Goal: Transaction & Acquisition: Purchase product/service

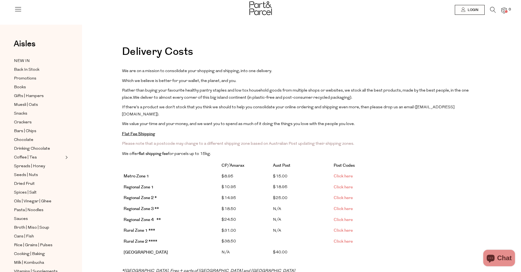
click at [497, 9] on li "0" at bounding box center [501, 10] width 11 height 7
click at [496, 9] on li "0" at bounding box center [501, 10] width 11 height 7
click at [492, 10] on icon at bounding box center [494, 10] width 6 height 6
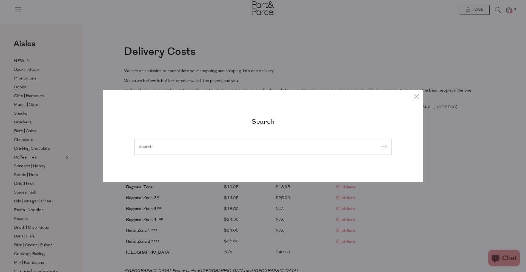
paste input "BIOPTIMIZERS-MAGNESIUM-BREAKTHROUGH-60CAPSULES"
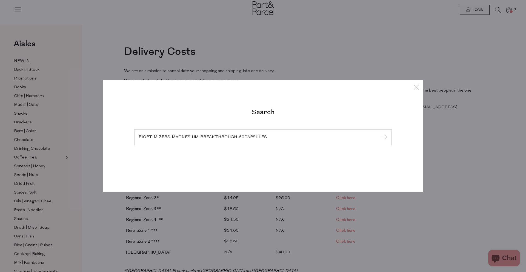
type input "BIOPTIMIZERS-MAGNESIUM-BREAKTHROUGH-60CAPSULES"
click at [379, 133] on input "submit" at bounding box center [383, 137] width 8 height 8
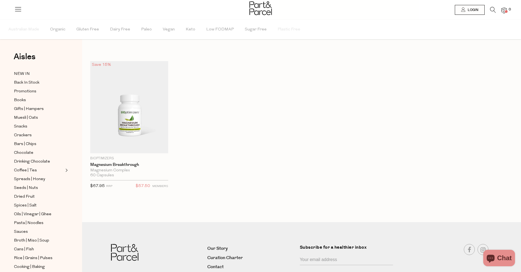
click at [494, 11] on icon at bounding box center [494, 10] width 6 height 6
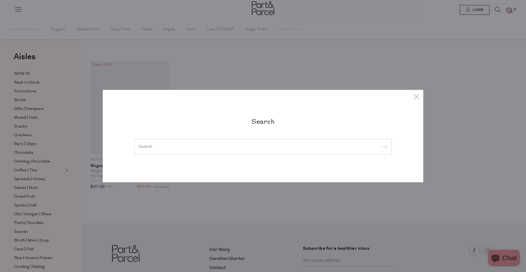
paste input "LTEA-GREEN-TEA-TB"
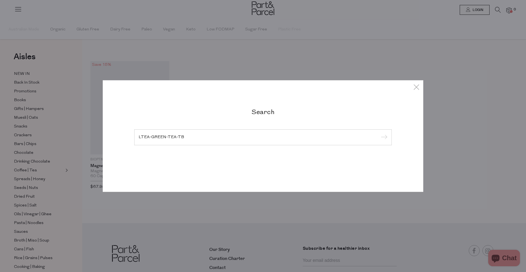
type input "LTEA-GREEN-TEA-TB"
click at [379, 133] on input "submit" at bounding box center [383, 137] width 8 height 8
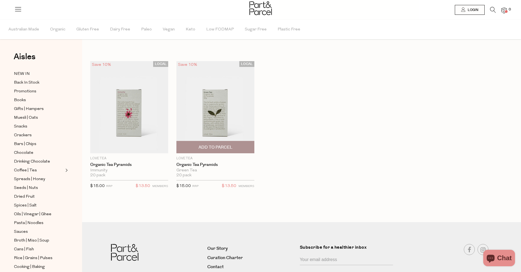
click at [230, 126] on img at bounding box center [216, 107] width 78 height 92
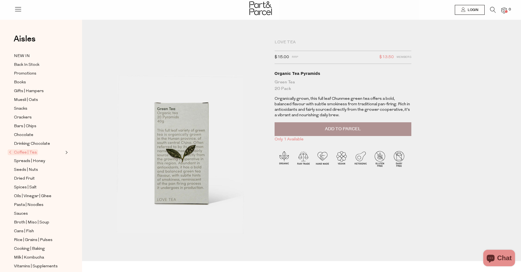
click at [492, 8] on icon at bounding box center [494, 10] width 6 height 6
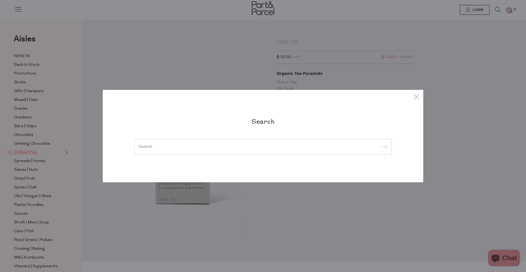
paste input "LTEA-EARLG-ASSAMTB"
type input "LTEA-EARLG-ASSAMTB"
click at [379, 143] on input "submit" at bounding box center [383, 147] width 8 height 8
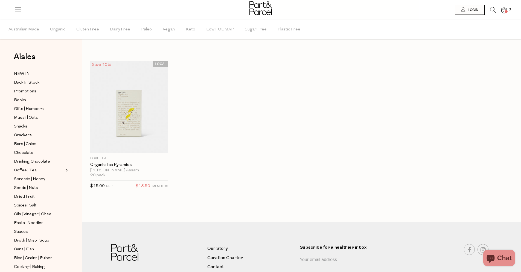
click at [491, 9] on icon at bounding box center [494, 10] width 6 height 6
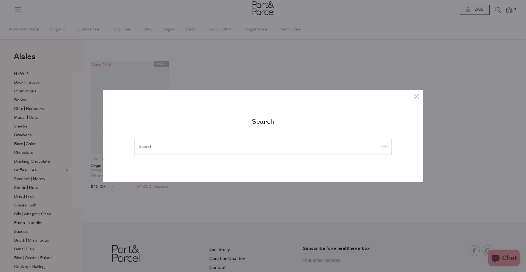
paste input "LTEA-CALM-TB"
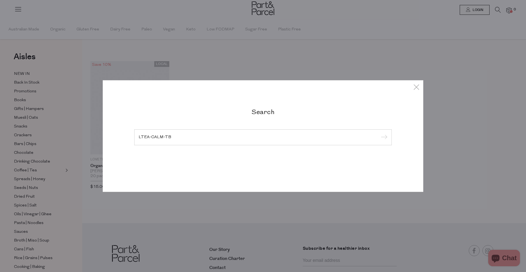
type input "LTEA-CALM-TB"
click at [379, 133] on input "submit" at bounding box center [383, 137] width 8 height 8
